Goal: Task Accomplishment & Management: Manage account settings

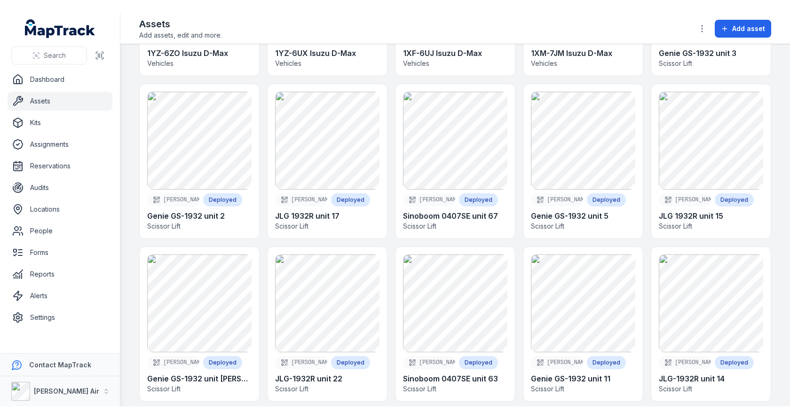
scroll to position [971, 0]
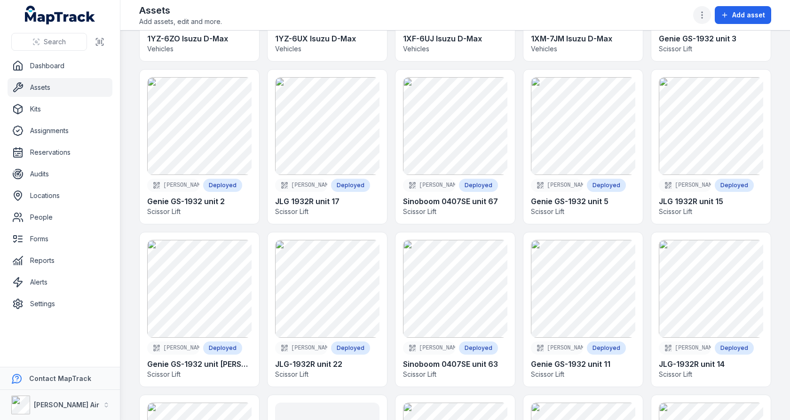
click at [711, 16] on button "button" at bounding box center [702, 15] width 18 height 18
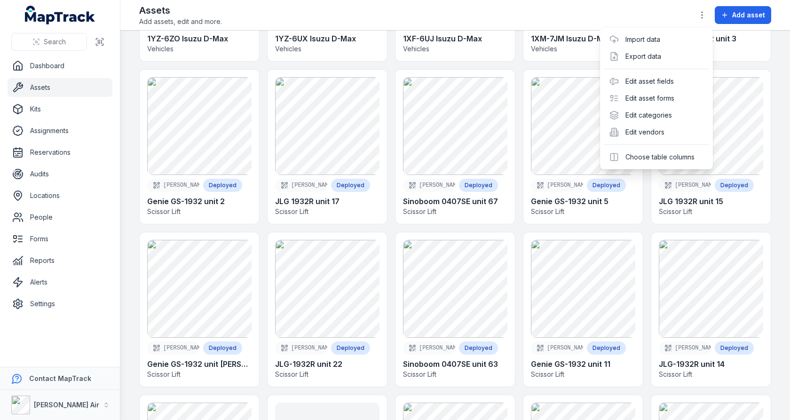
click at [525, 80] on div "Toggle Navigation Assets Add assets, edit and more. Add asset Search for assets…" at bounding box center [455, 210] width 670 height 420
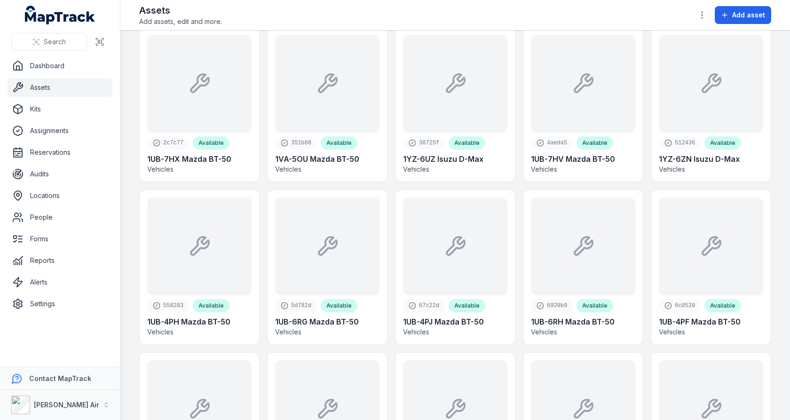
scroll to position [0, 0]
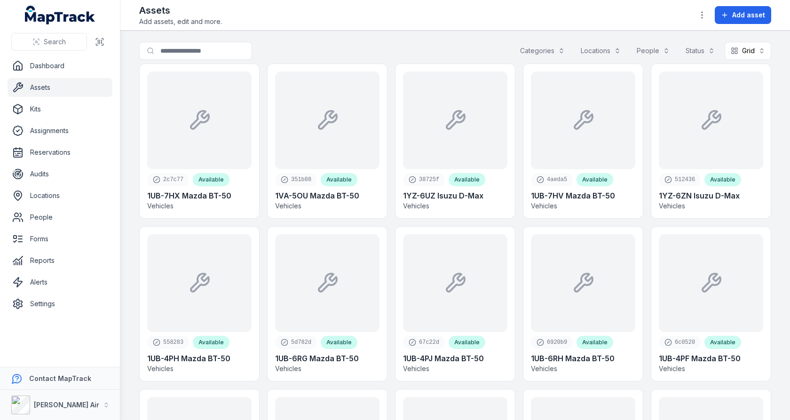
click at [556, 48] on button "Categories" at bounding box center [542, 51] width 57 height 18
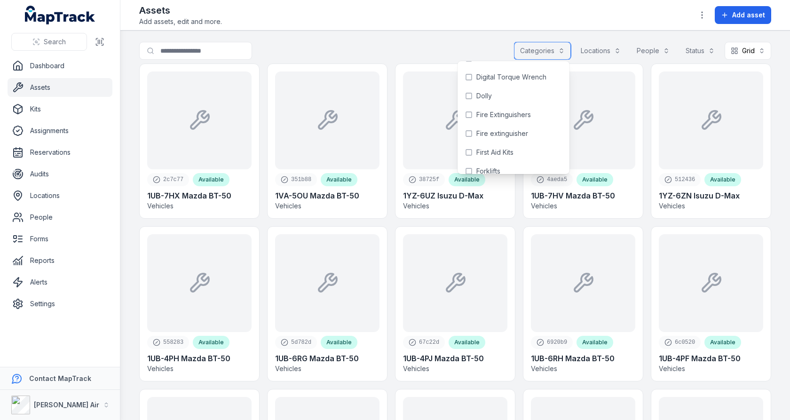
scroll to position [438, 0]
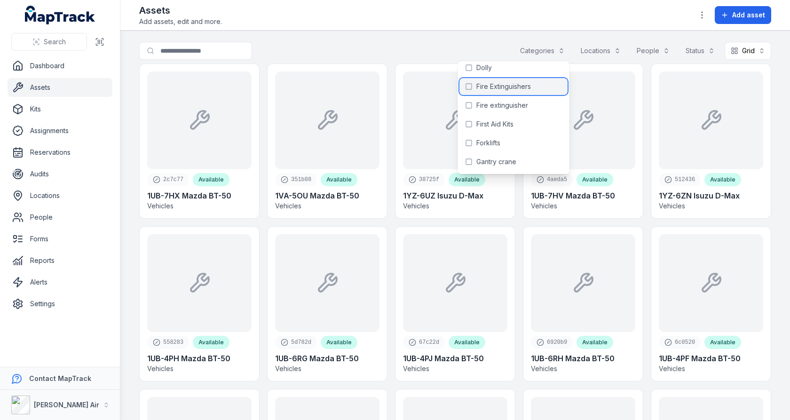
click at [527, 88] on span "Fire Extinguishers" at bounding box center [504, 86] width 55 height 9
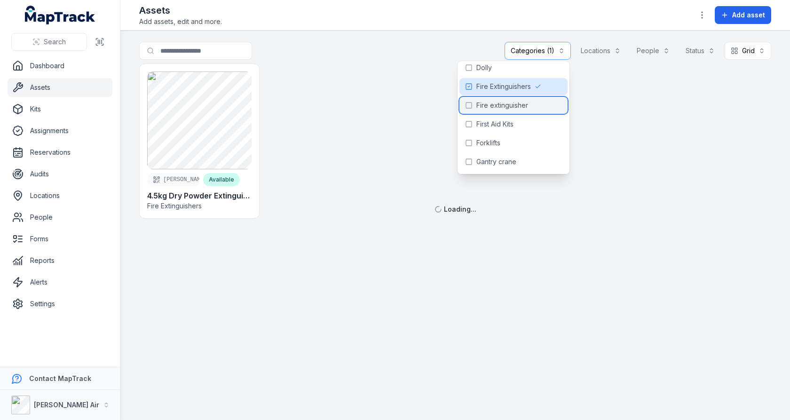
click at [526, 103] on span "Fire extinguisher" at bounding box center [503, 105] width 52 height 9
click at [413, 37] on main "**********" at bounding box center [455, 226] width 670 height 390
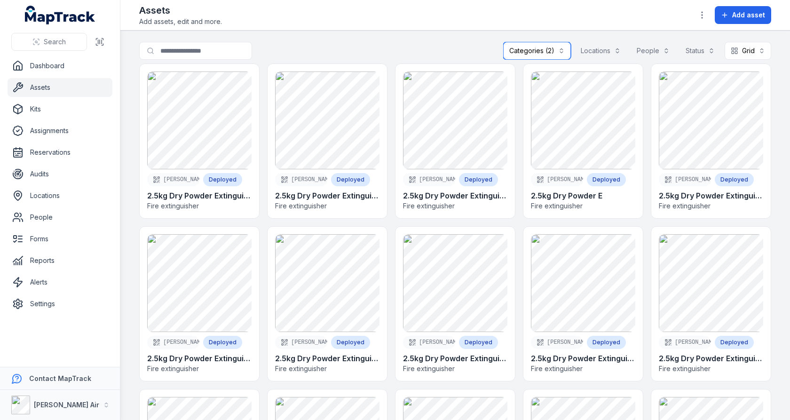
click at [513, 50] on button "Categories (2)" at bounding box center [537, 51] width 68 height 18
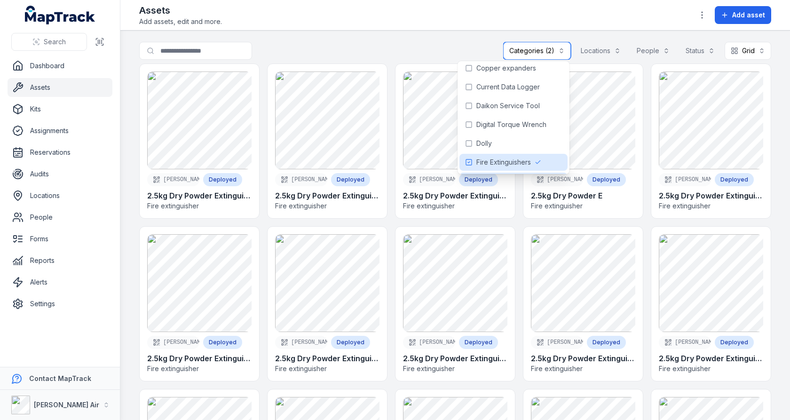
scroll to position [382, 0]
click at [522, 153] on div "Fire extinguisher" at bounding box center [514, 161] width 108 height 17
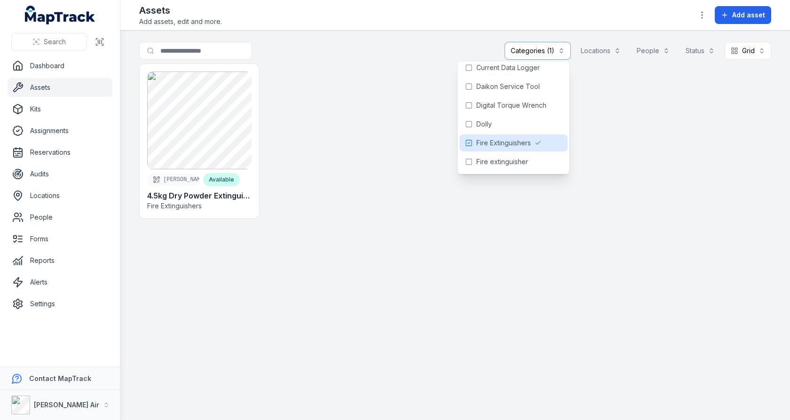
click at [471, 48] on div "**********" at bounding box center [455, 53] width 632 height 22
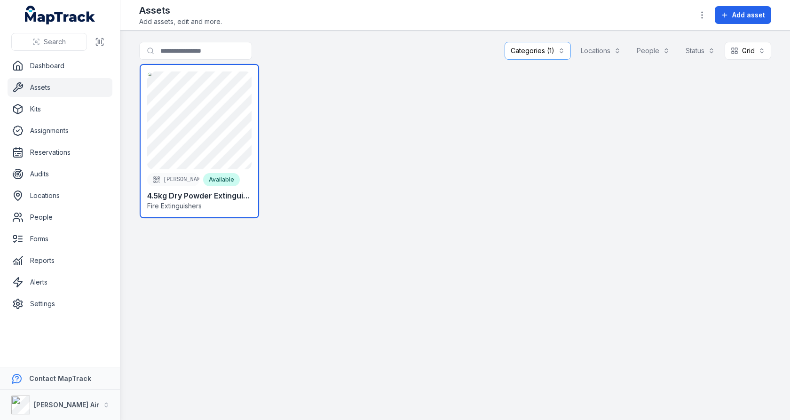
click at [171, 137] on link at bounding box center [199, 141] width 119 height 154
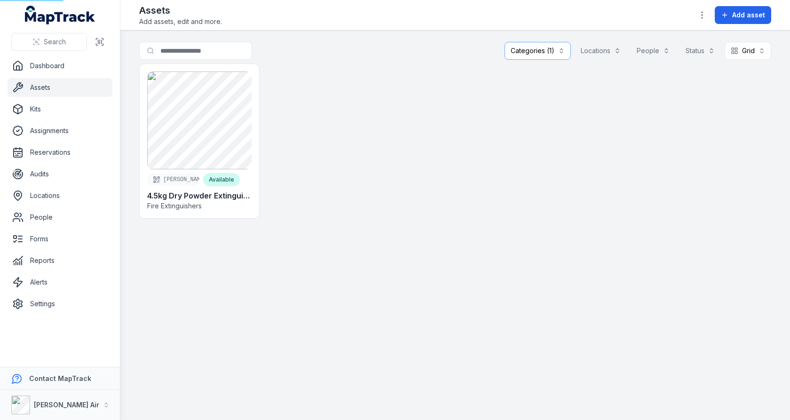
click at [335, 143] on div at bounding box center [327, 141] width 120 height 155
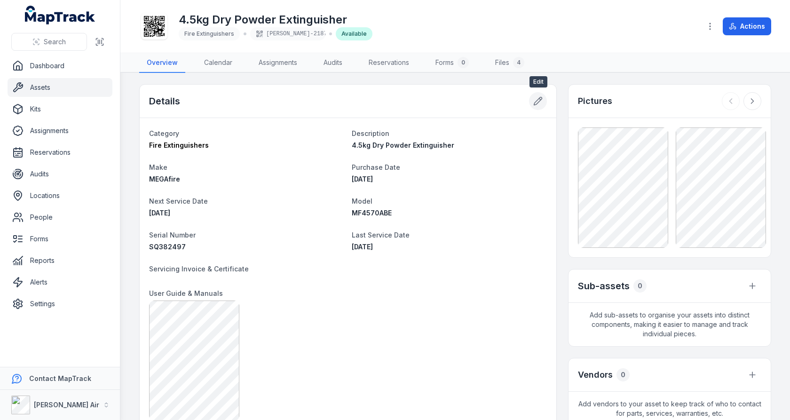
click at [533, 98] on button at bounding box center [538, 101] width 18 height 18
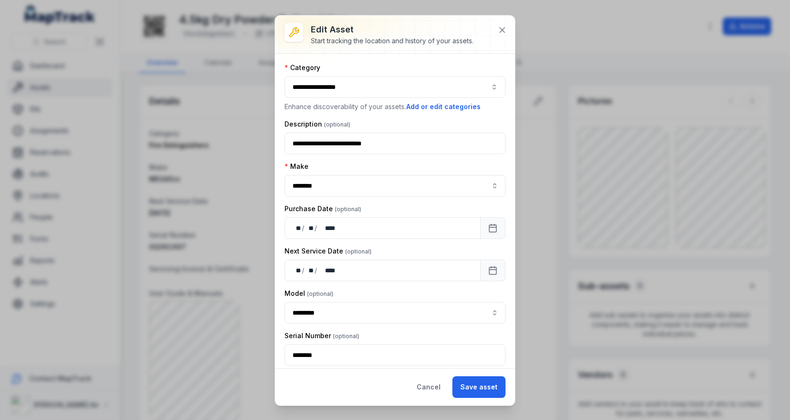
click at [438, 89] on button "**********" at bounding box center [395, 87] width 221 height 22
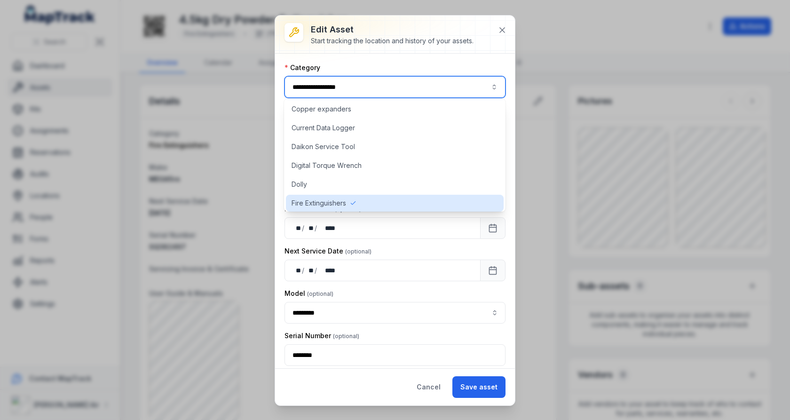
scroll to position [398, 0]
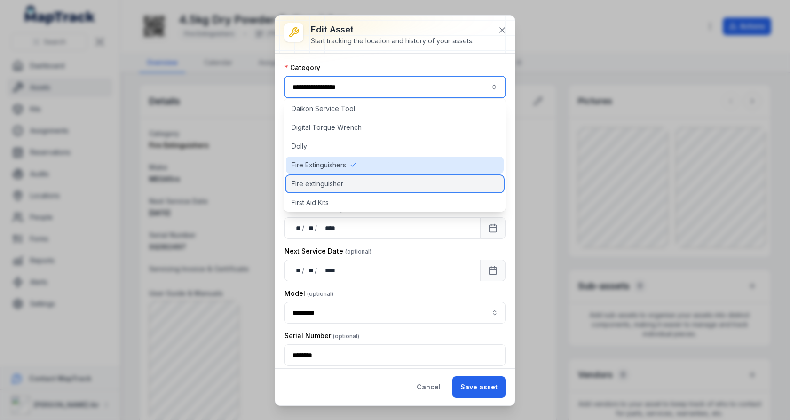
click at [394, 182] on div "Fire extinguisher" at bounding box center [395, 183] width 218 height 17
type input "**********"
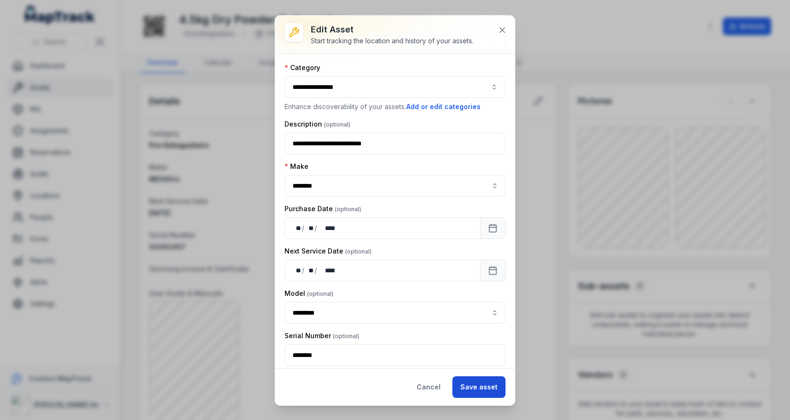
click at [480, 380] on button "Save asset" at bounding box center [479, 387] width 53 height 22
